Goal: Information Seeking & Learning: Learn about a topic

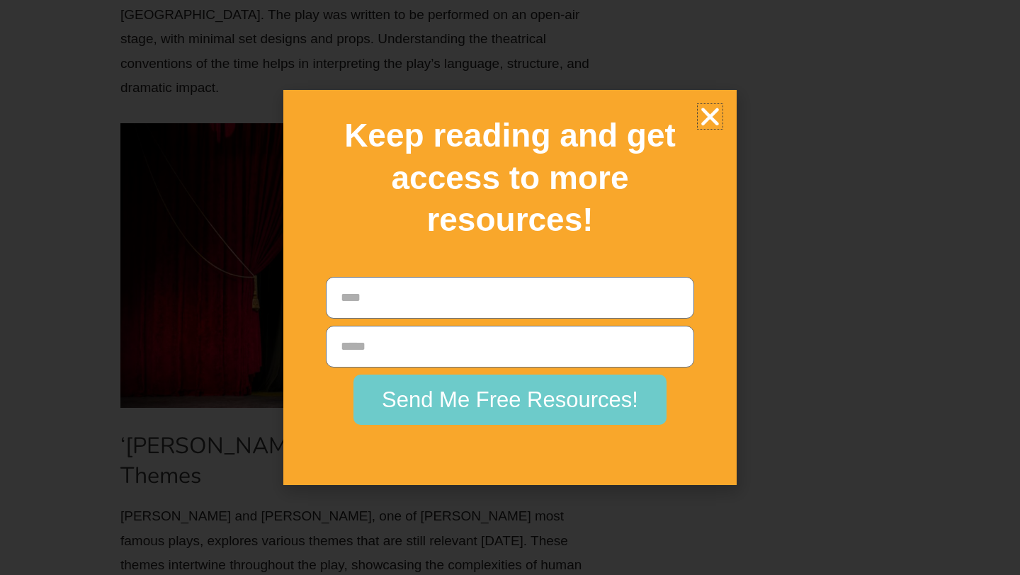
scroll to position [8190, 0]
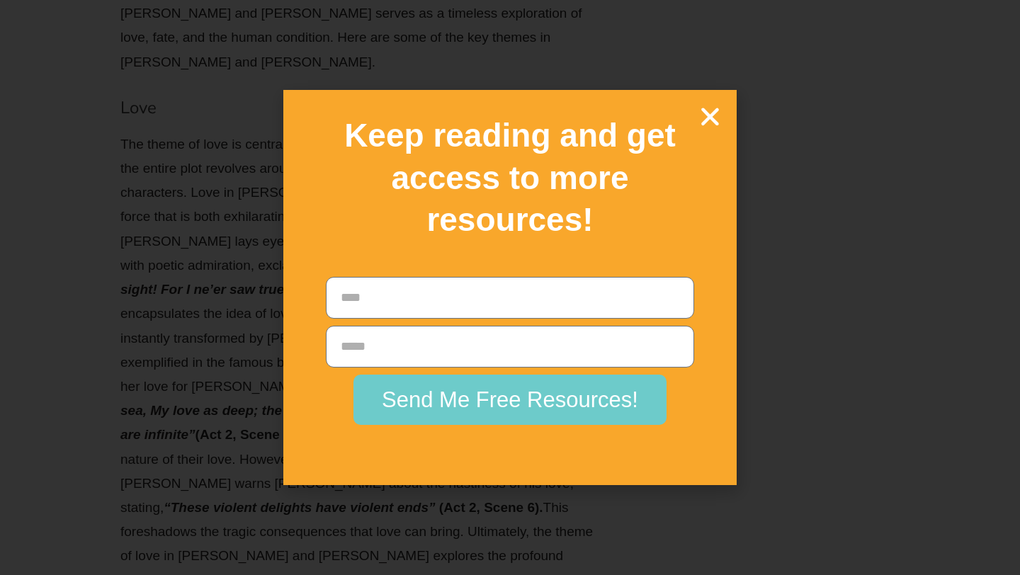
click at [709, 133] on h2 "Keep reading and get access to more resources!" at bounding box center [510, 178] width 404 height 127
click at [714, 123] on icon "Close" at bounding box center [710, 116] width 25 height 25
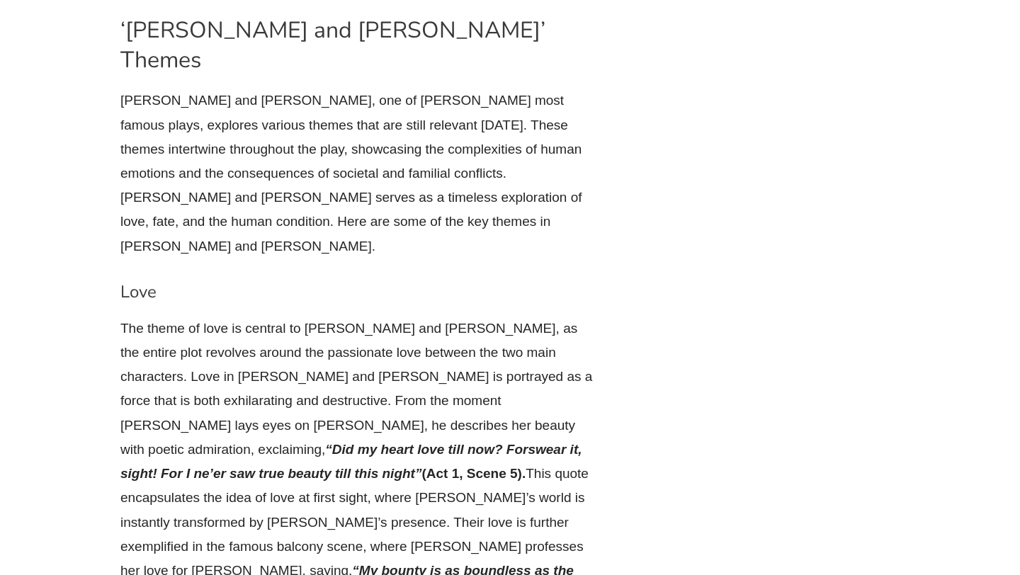
scroll to position [7984, 0]
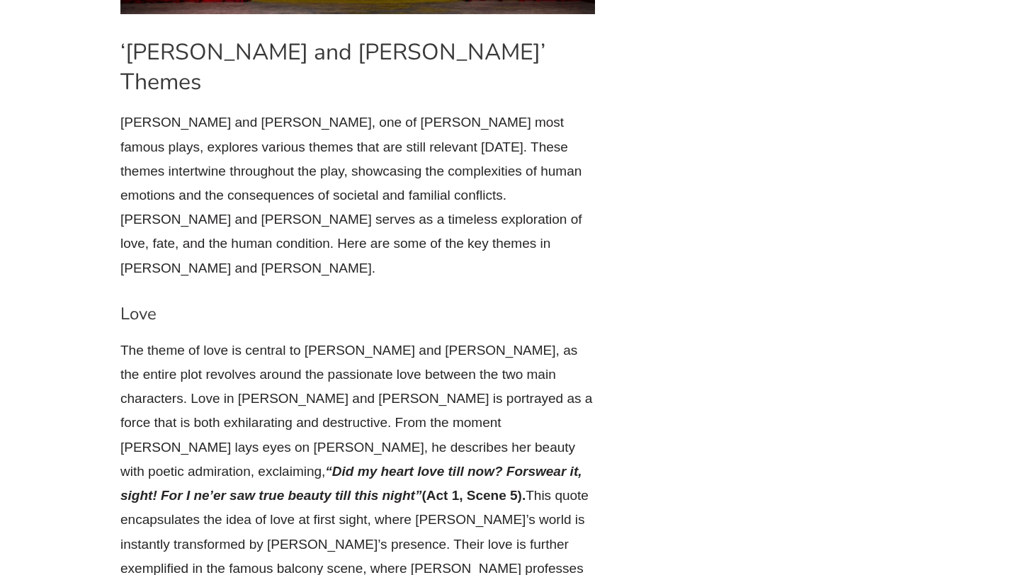
drag, startPoint x: 282, startPoint y: 202, endPoint x: 217, endPoint y: 230, distance: 71.0
copy p "“A pair of star-cross’d lovers take their life” (Prologue)."
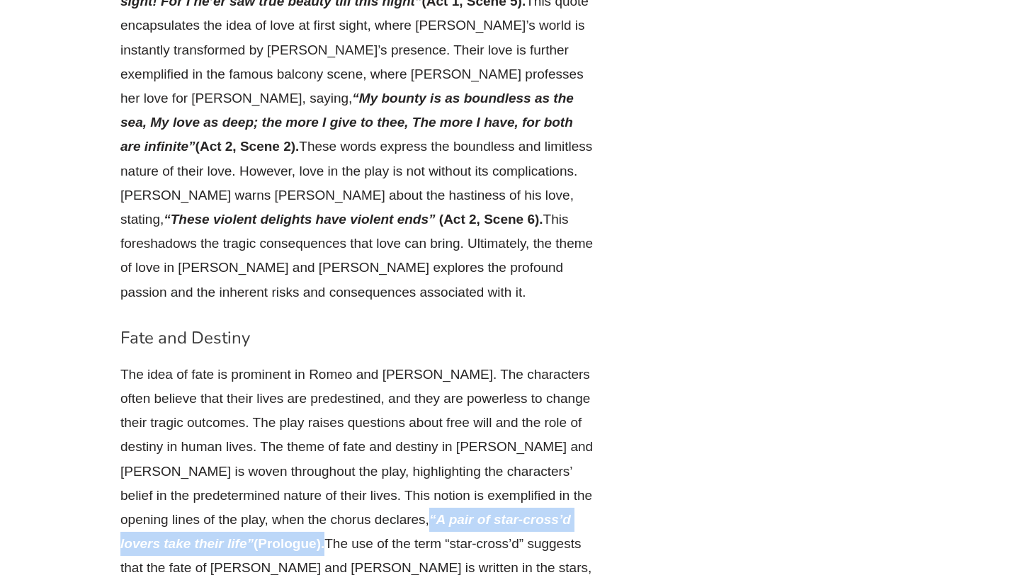
scroll to position [8504, 0]
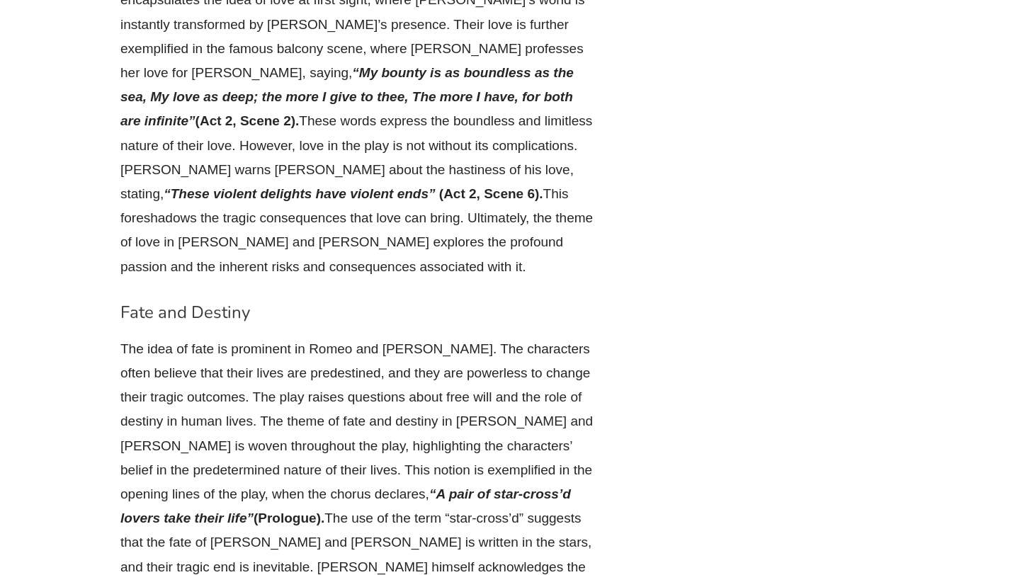
drag, startPoint x: 228, startPoint y: 296, endPoint x: 387, endPoint y: 326, distance: 161.4
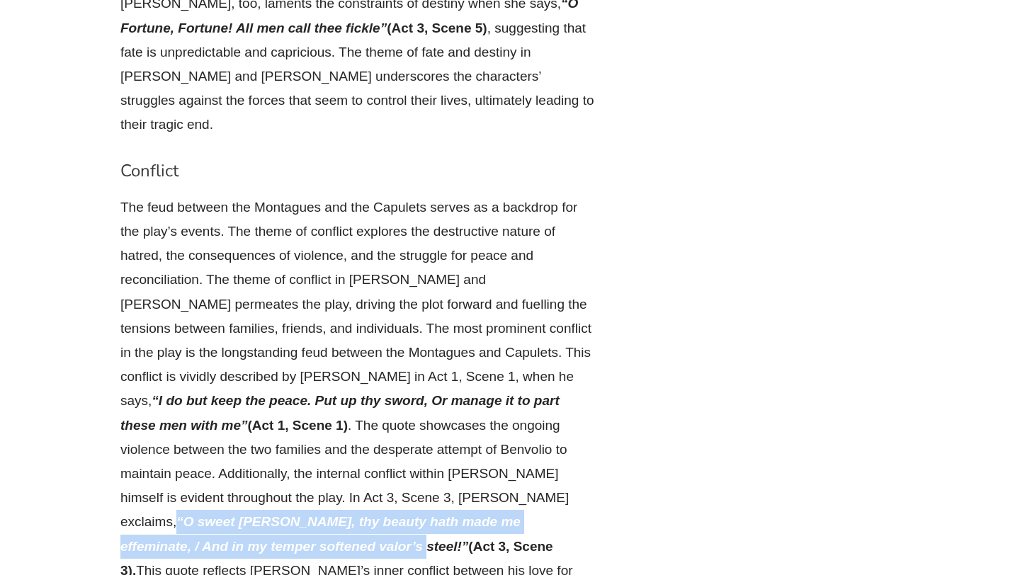
scroll to position [9320, 0]
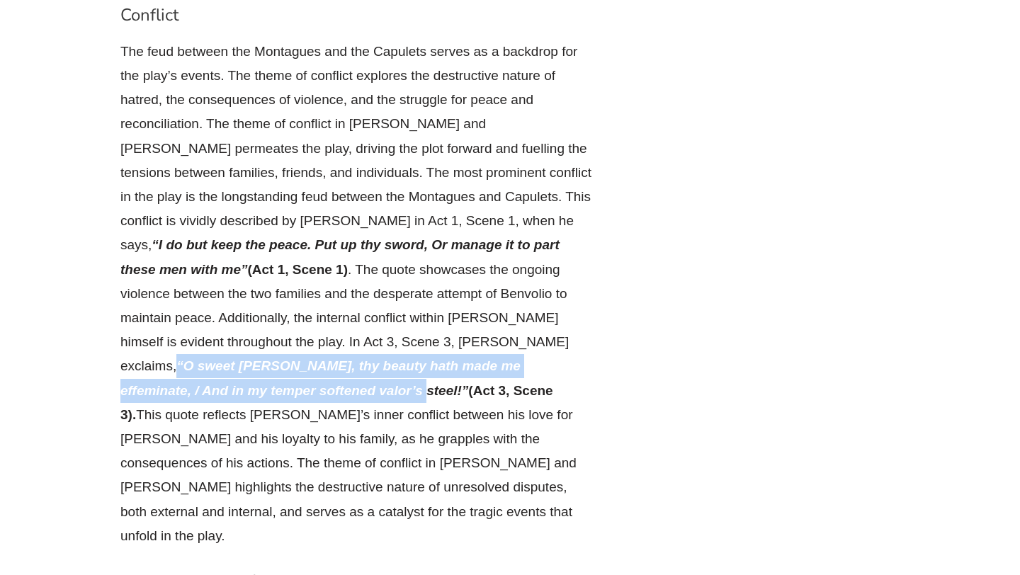
drag, startPoint x: 242, startPoint y: 419, endPoint x: 462, endPoint y: 435, distance: 220.8
copy strong "Did my heart love till now? Forswear it, sight! / For I ne’er saw true beauty t…"
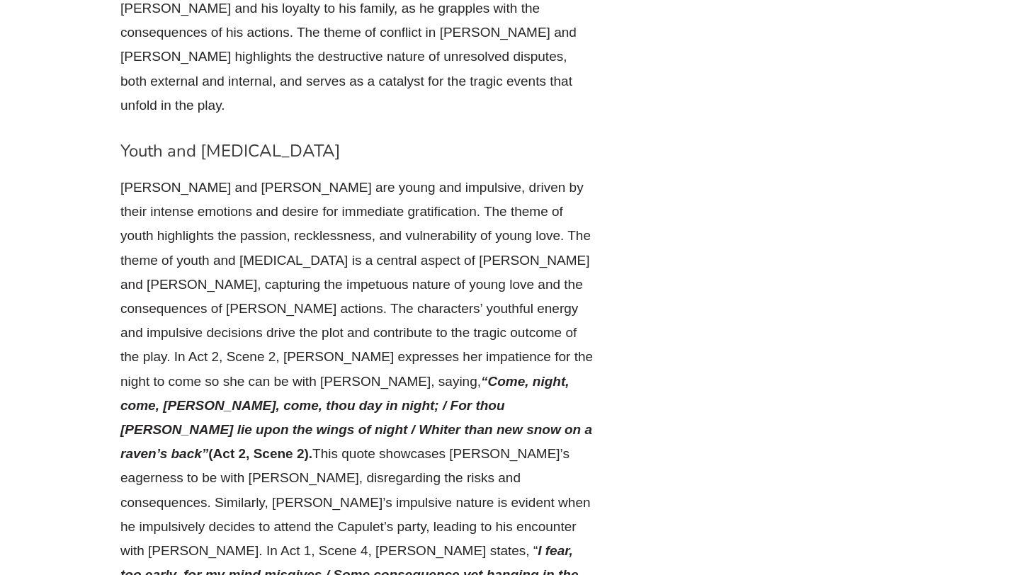
scroll to position [9755, 0]
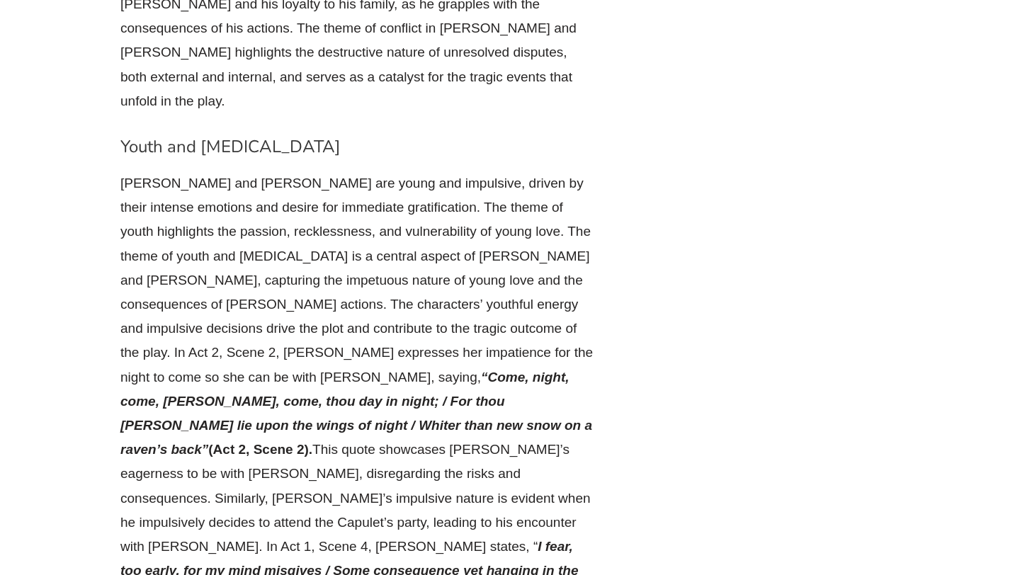
drag, startPoint x: 596, startPoint y: 178, endPoint x: 474, endPoint y: 155, distance: 123.2
drag, startPoint x: 471, startPoint y: 152, endPoint x: 535, endPoint y: 224, distance: 96.8
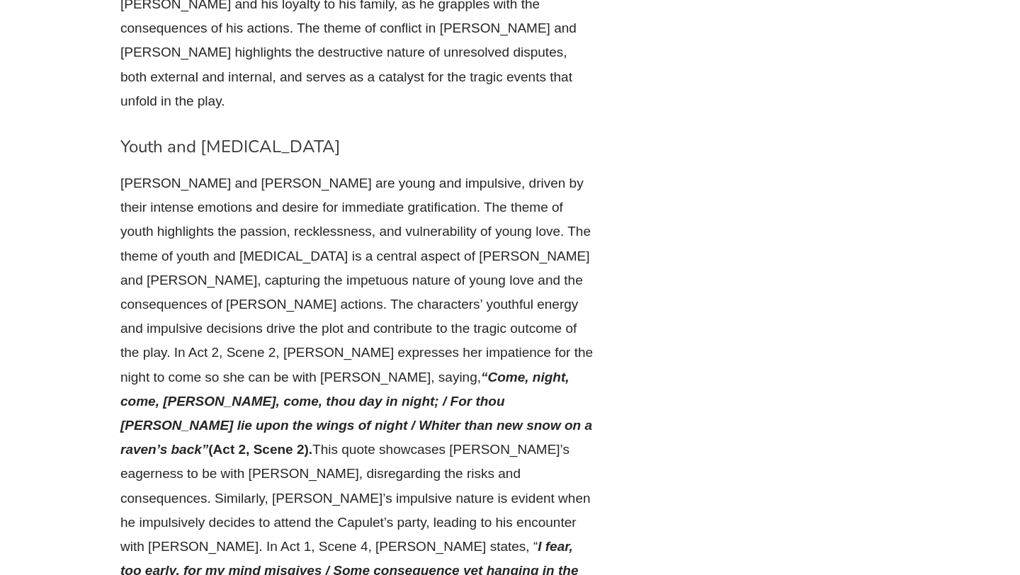
copy p "“These violent delights have violent ends / And in their triumph die, like fire…"
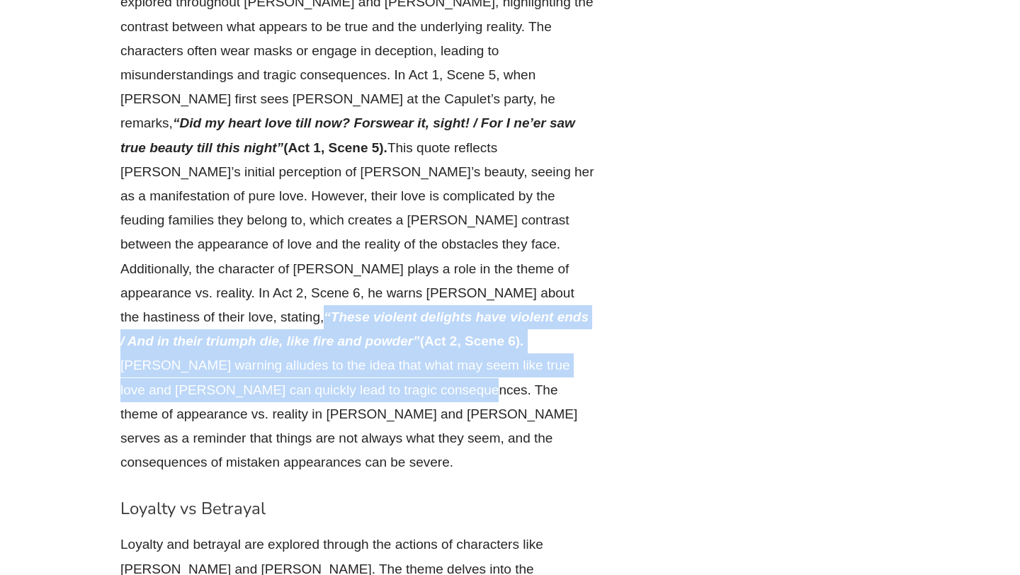
scroll to position [10626, 0]
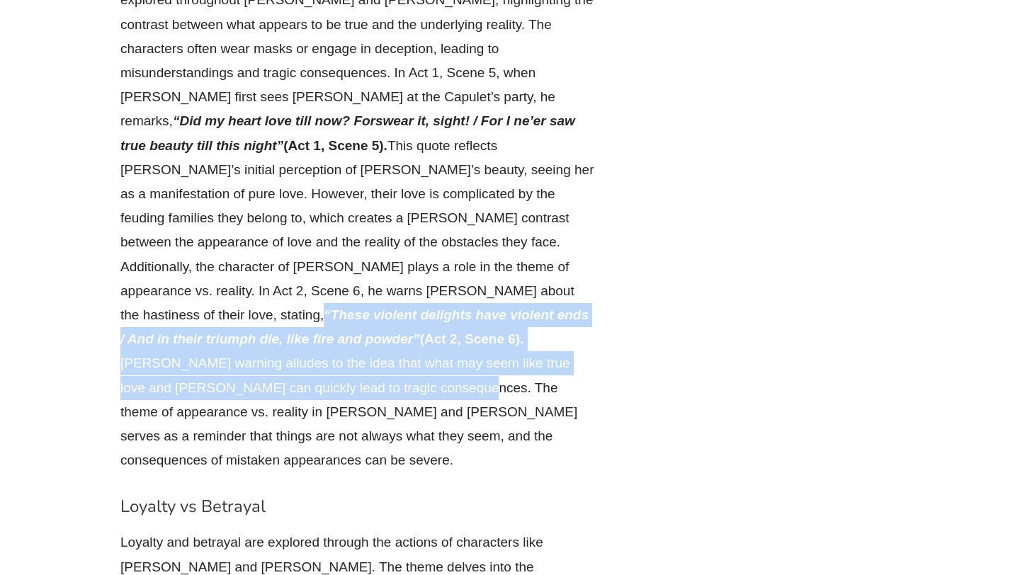
drag, startPoint x: 161, startPoint y: 328, endPoint x: 387, endPoint y: 351, distance: 226.4
copy li "“Wisely and slow; they stumble that run fast.” ([PERSON_NAME], Act 2, Scene 3) …"
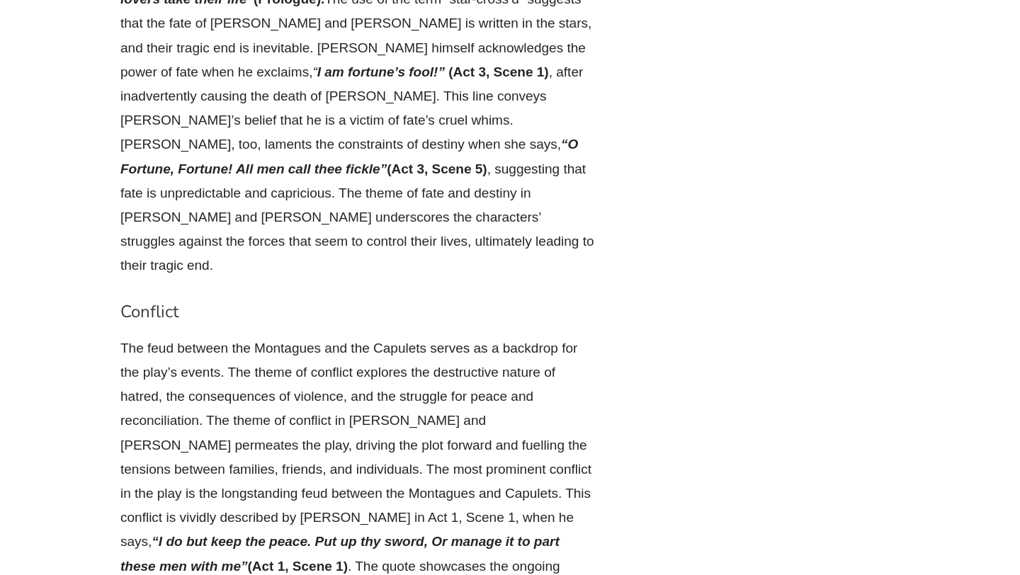
scroll to position [9027, 0]
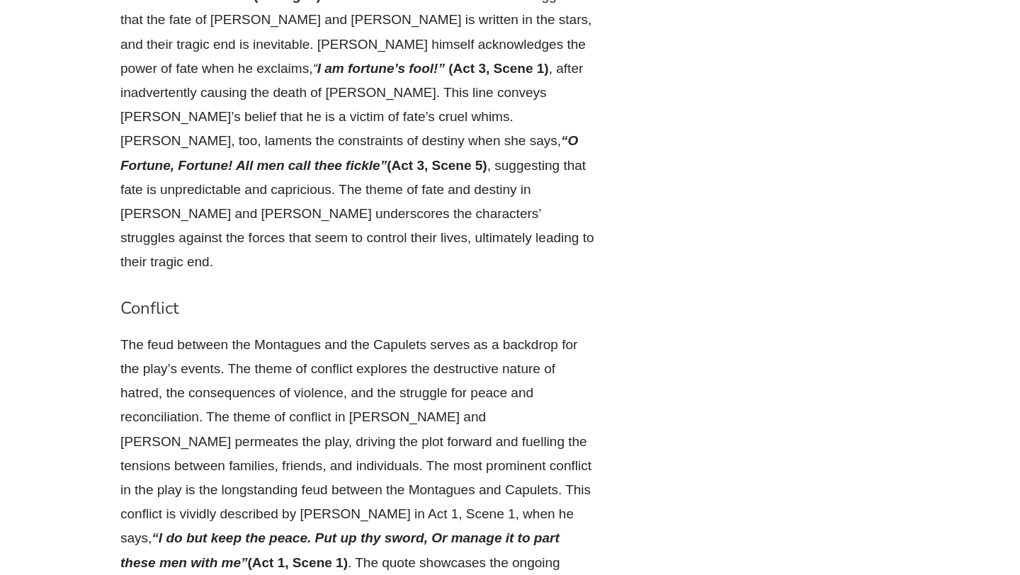
drag, startPoint x: 473, startPoint y: 170, endPoint x: 467, endPoint y: 208, distance: 38.8
drag, startPoint x: 454, startPoint y: 172, endPoint x: 518, endPoint y: 232, distance: 87.7
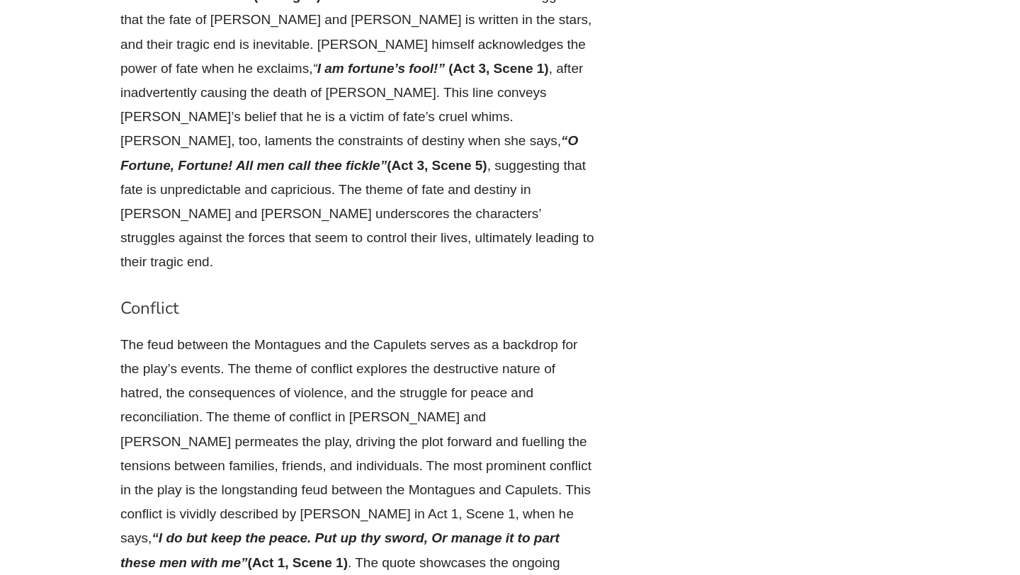
drag, startPoint x: 536, startPoint y: 221, endPoint x: 390, endPoint y: 154, distance: 160.6
drag, startPoint x: 393, startPoint y: 144, endPoint x: 261, endPoint y: 241, distance: 163.7
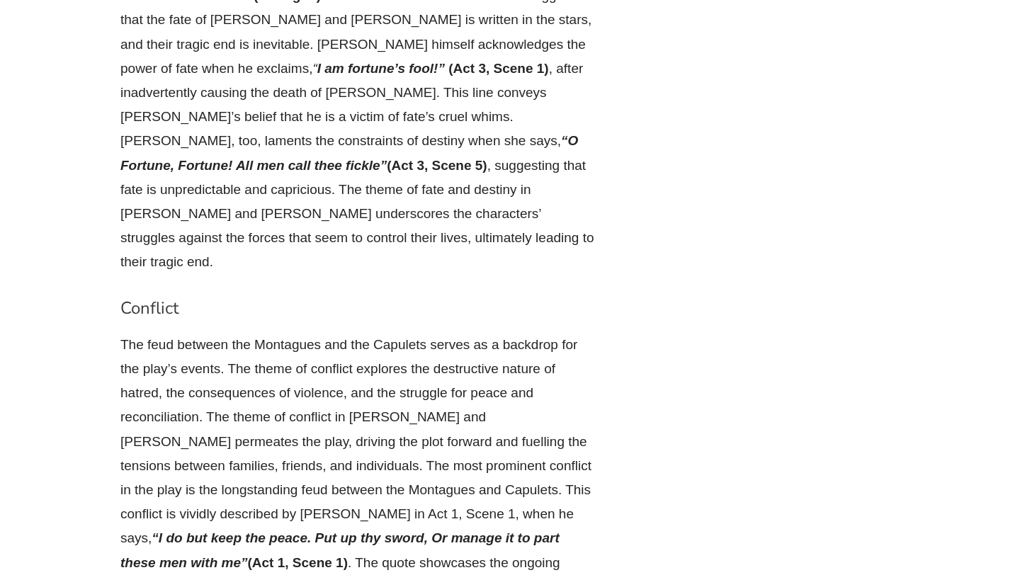
drag, startPoint x: 238, startPoint y: 268, endPoint x: 390, endPoint y: 140, distance: 198.6
copy p "[PERSON_NAME] expresses her impatience for the night to come so she can be with…"
drag, startPoint x: 157, startPoint y: 314, endPoint x: 421, endPoint y: 462, distance: 303.1
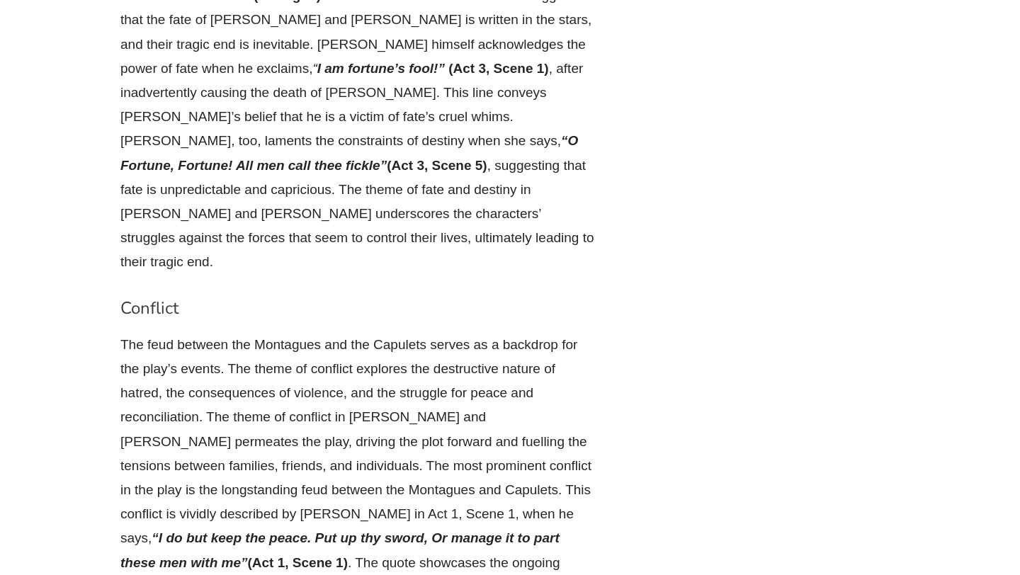
scroll to position [9089, 0]
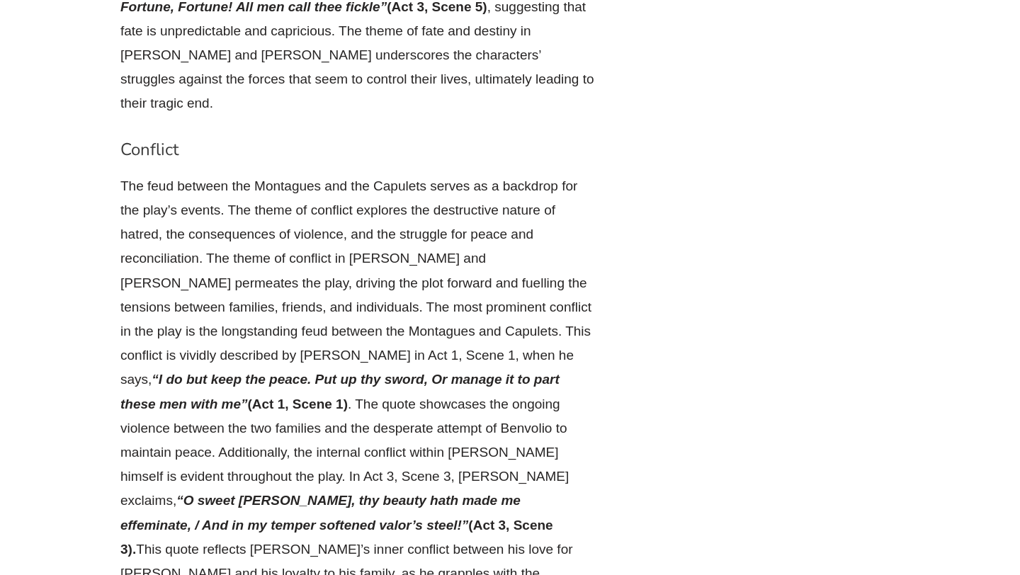
copy p "In Act 1, Scene 4, [PERSON_NAME] states, “ I fear, too early, for my mind misgi…"
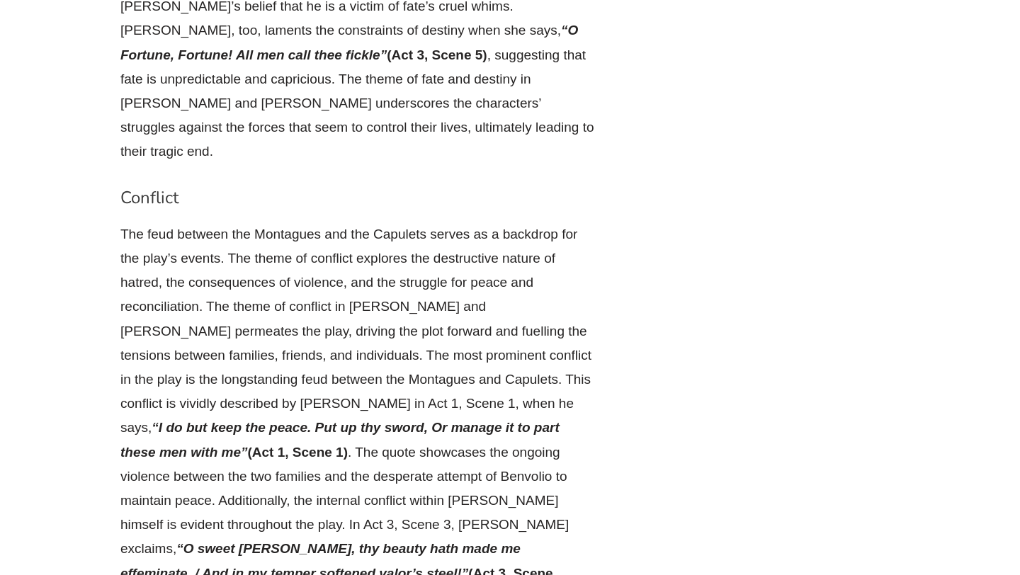
scroll to position [9127, 0]
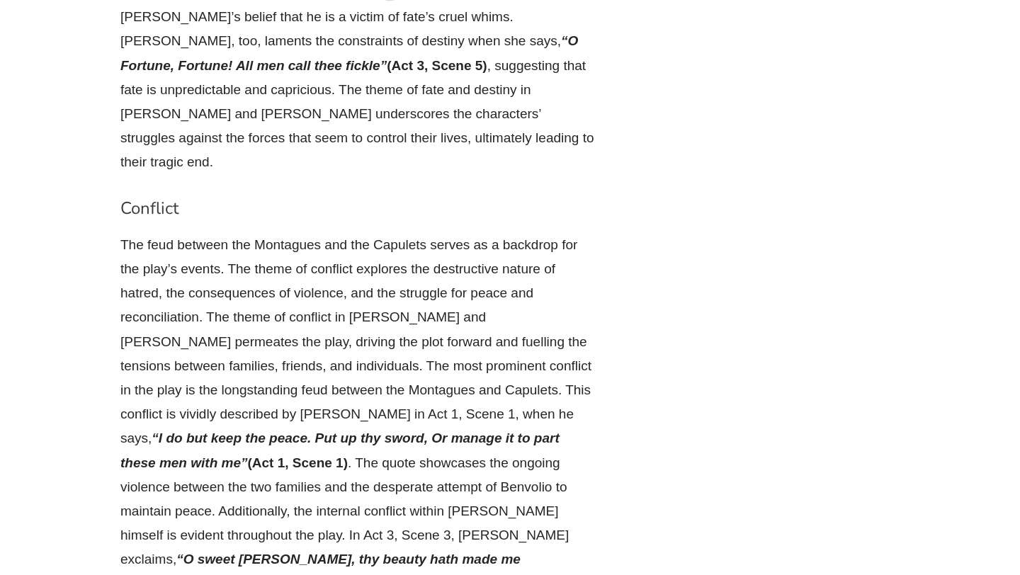
copy p "In Act 1, Scene 4, [PERSON_NAME] states, “ I fear, too early, for my mind misgi…"
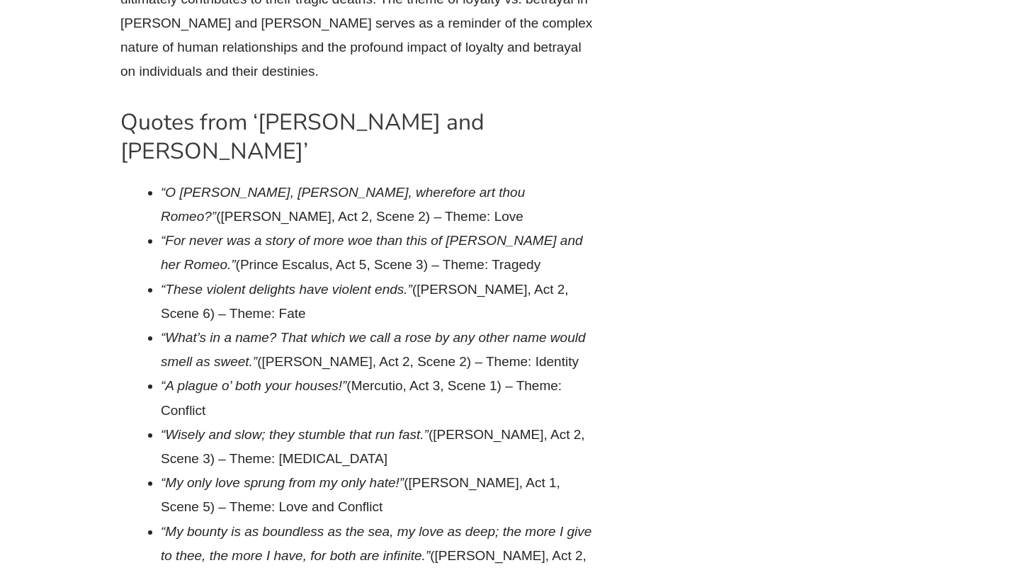
scroll to position [11808, 0]
